Goal: Transaction & Acquisition: Purchase product/service

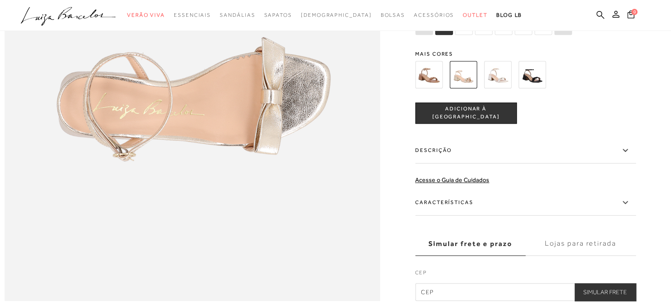
scroll to position [832, 0]
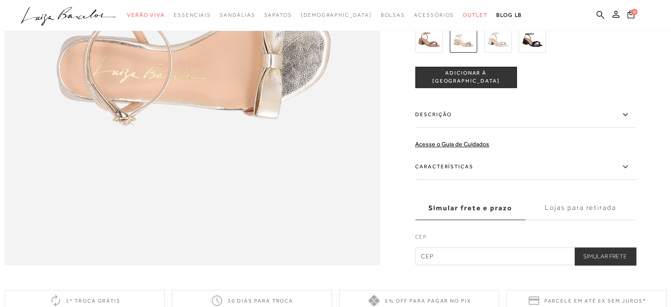
click at [628, 172] on icon at bounding box center [625, 166] width 11 height 11
click at [0, 0] on input "Características" at bounding box center [0, 0] width 0 height 0
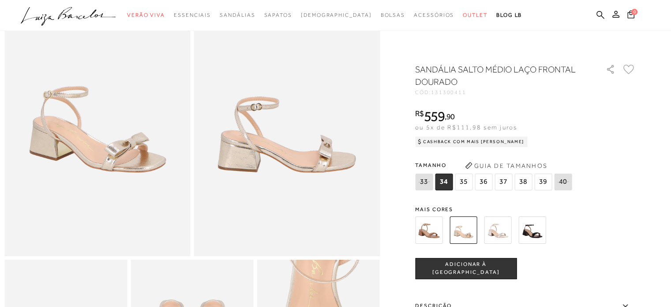
scroll to position [66, 0]
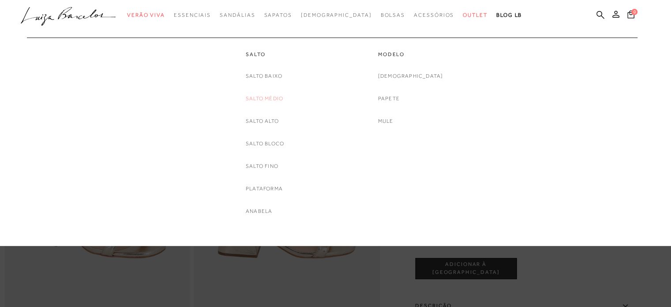
click at [256, 98] on link "Salto Médio" at bounding box center [265, 98] width 38 height 9
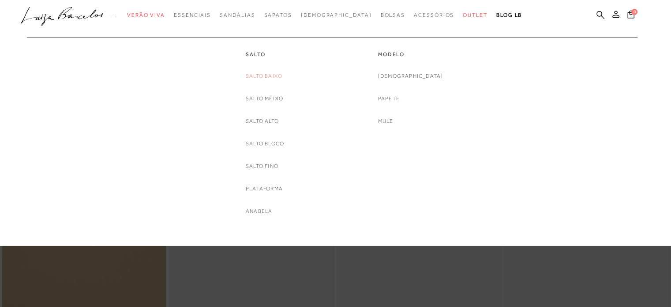
click at [256, 72] on link "Salto Baixo" at bounding box center [264, 76] width 37 height 9
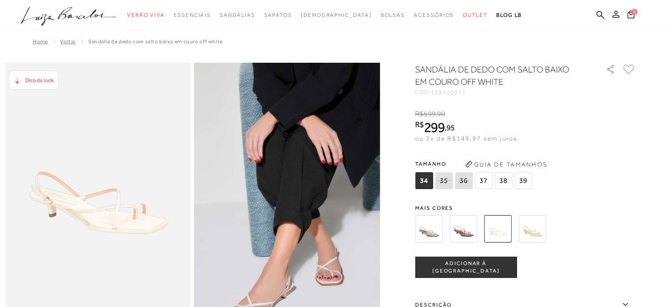
click at [533, 227] on img at bounding box center [532, 228] width 27 height 27
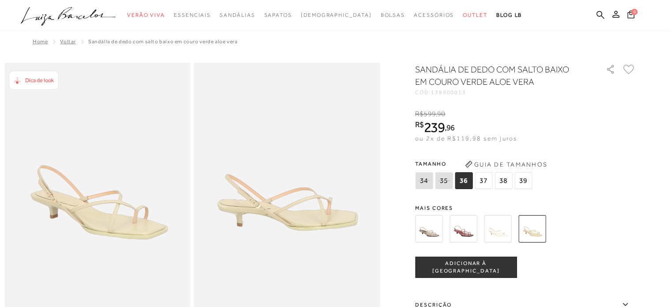
click at [432, 233] on img at bounding box center [428, 228] width 27 height 27
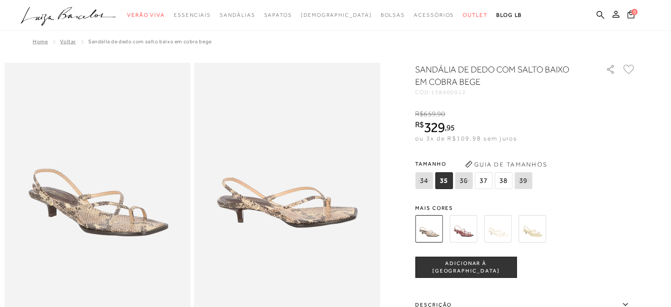
click at [497, 227] on img at bounding box center [497, 228] width 27 height 27
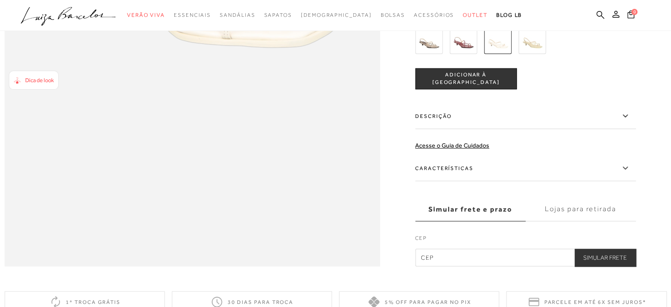
scroll to position [823, 0]
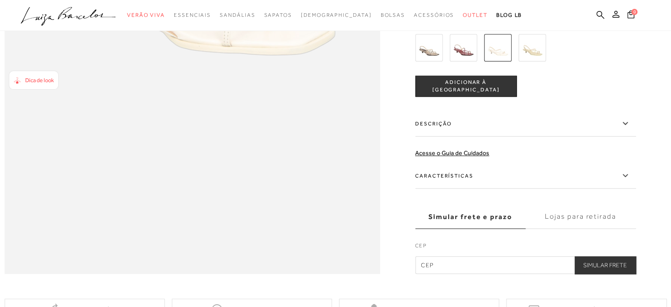
click at [628, 181] on icon at bounding box center [625, 175] width 11 height 11
click at [0, 0] on input "Características" at bounding box center [0, 0] width 0 height 0
